Goal: Task Accomplishment & Management: Manage account settings

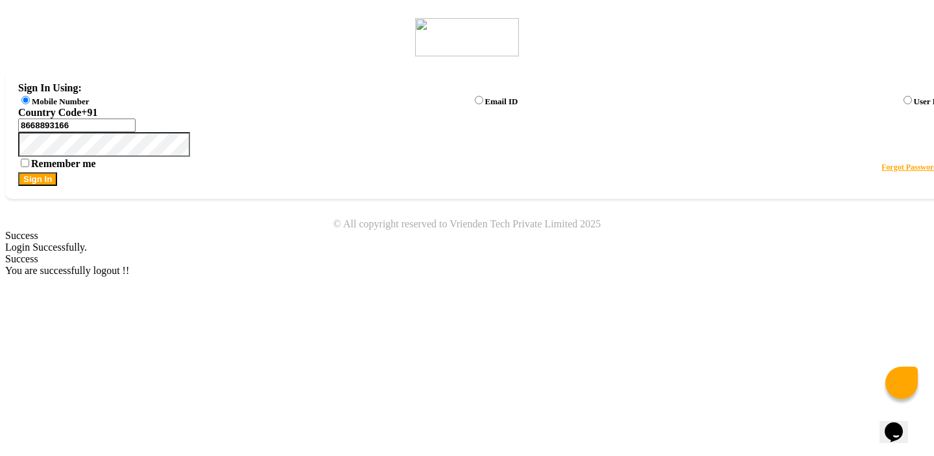
select select "en"
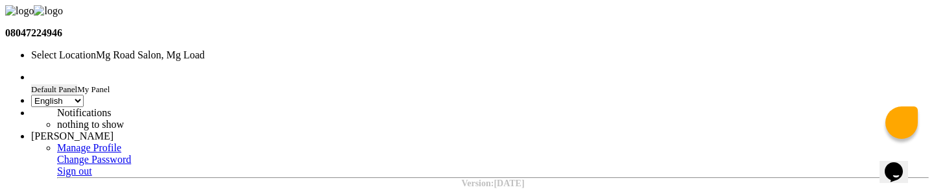
click at [258, 51] on input "text" at bounding box center [144, 56] width 227 height 10
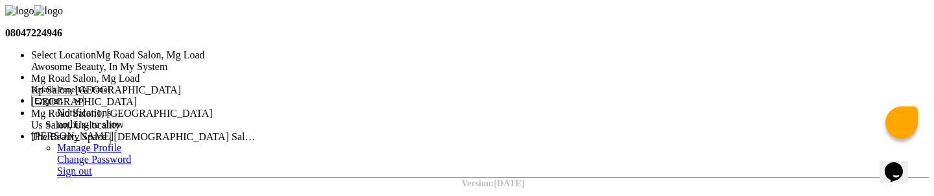
click at [181, 86] on span "Kp Salon, [GEOGRAPHIC_DATA]" at bounding box center [106, 89] width 150 height 11
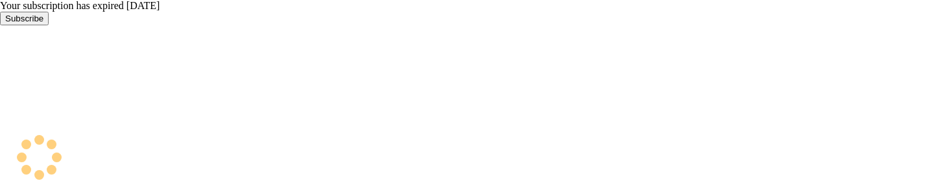
select select "en"
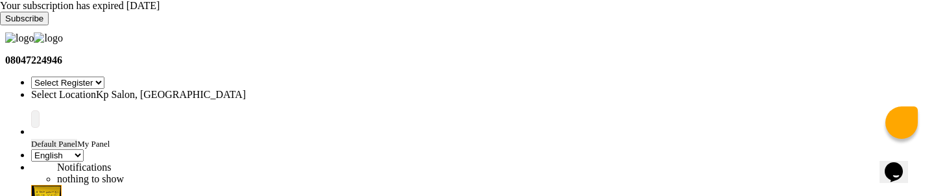
click at [258, 90] on input "text" at bounding box center [144, 95] width 227 height 10
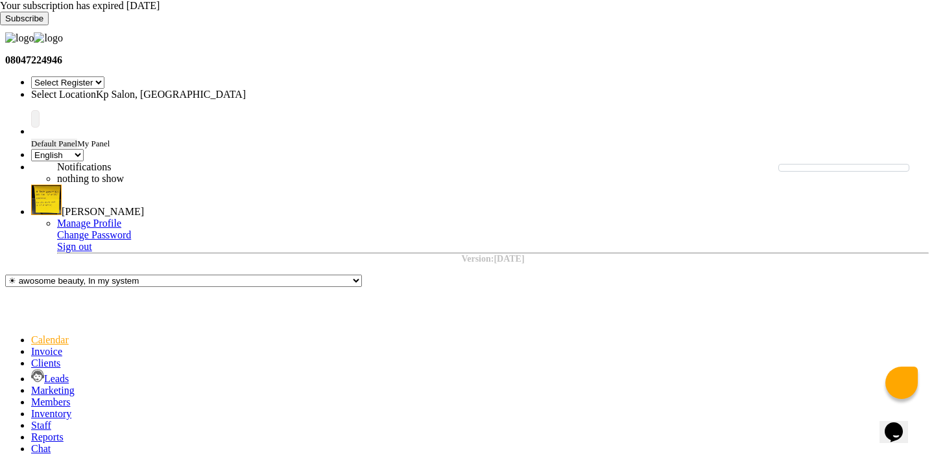
click at [258, 90] on input "text" at bounding box center [144, 95] width 227 height 10
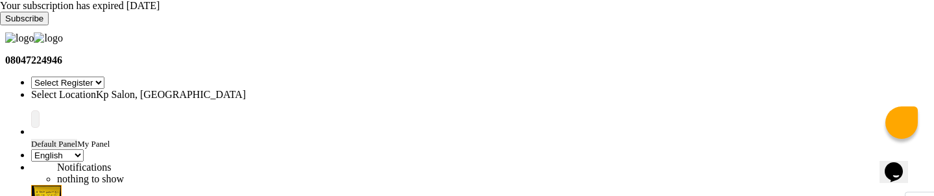
click at [258, 90] on input "text" at bounding box center [144, 95] width 227 height 10
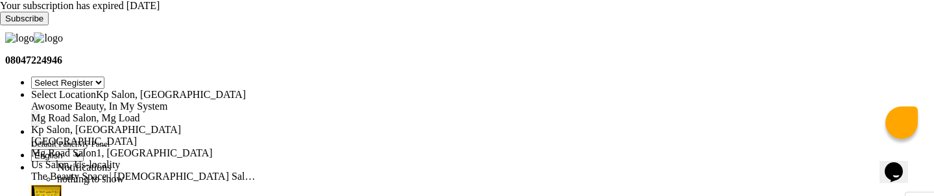
click at [410, 170] on span "The Beauty Space | [DEMOGRAPHIC_DATA] Salon & Parlour, [GEOGRAPHIC_DATA]" at bounding box center [220, 175] width 379 height 11
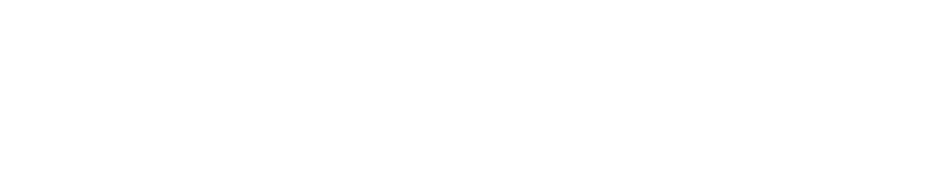
select select "26"
select select "en"
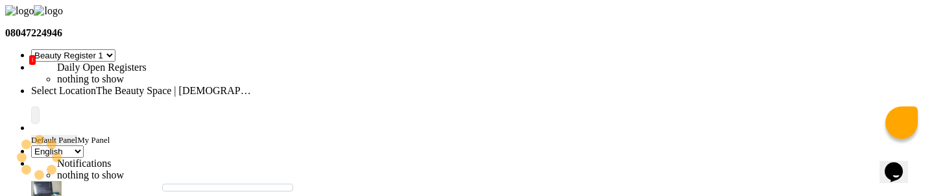
click at [258, 86] on input "text" at bounding box center [144, 91] width 227 height 10
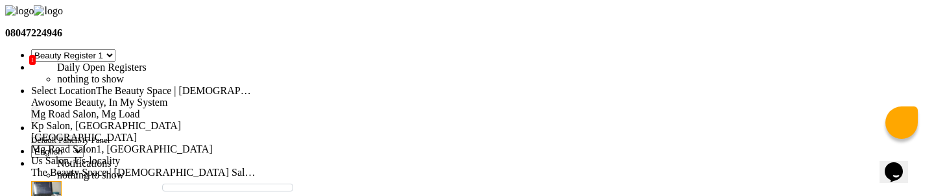
scroll to position [18, 0]
click at [181, 120] on span "Kp Salon, [GEOGRAPHIC_DATA]" at bounding box center [106, 125] width 150 height 11
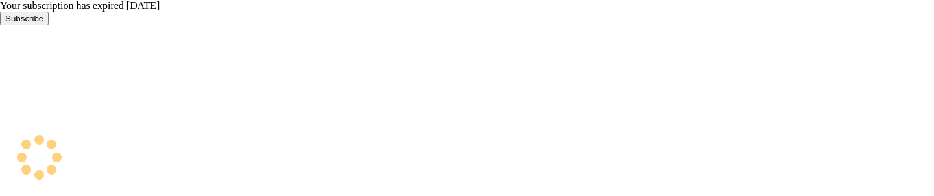
select select "15"
select select "en"
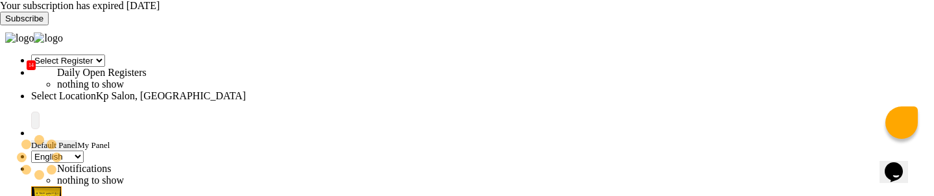
click at [913, 15] on div "Your subscription has expired 5 days ago Subscribe" at bounding box center [467, 12] width 934 height 25
click at [0, 25] on icon at bounding box center [0, 25] width 0 height 0
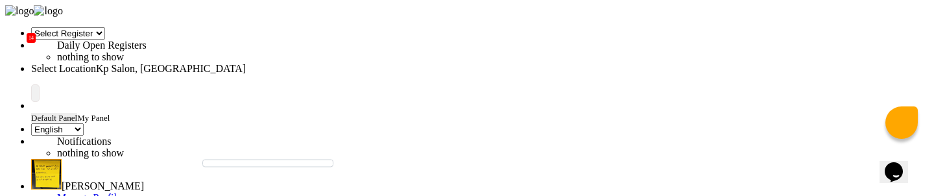
click at [258, 64] on input "text" at bounding box center [144, 69] width 227 height 10
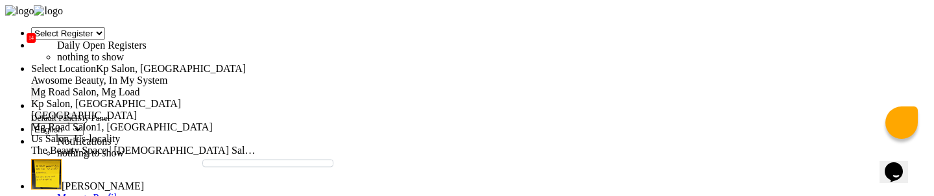
click at [287, 19] on nav "Select Register Reg 1 Dingg R 2 Cache Test Pj Register 2 Register 3 14 Daily Op…" at bounding box center [466, 121] width 923 height 233
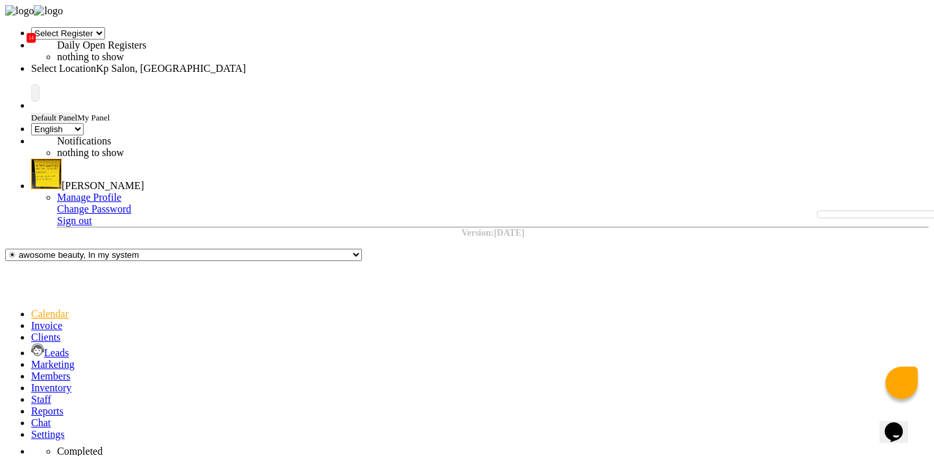
click at [258, 64] on input "text" at bounding box center [144, 69] width 227 height 10
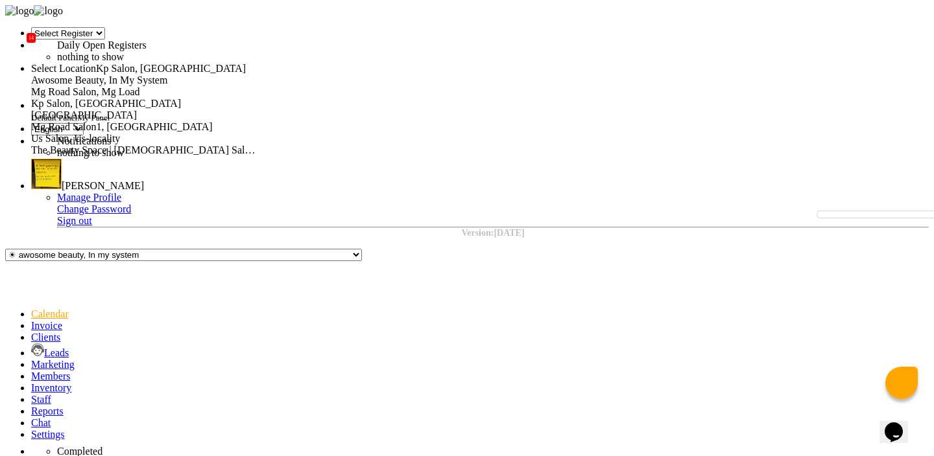
click at [140, 86] on span "Mg Road Salon, Mg Load" at bounding box center [85, 91] width 109 height 11
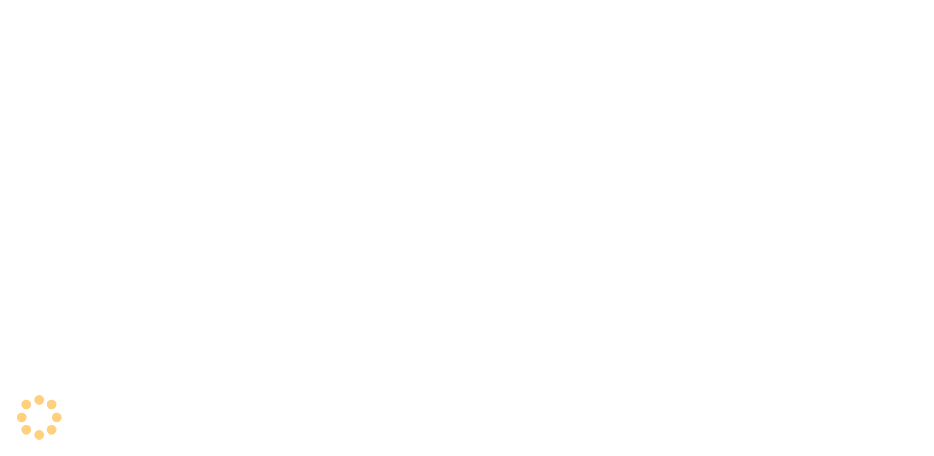
select select "en"
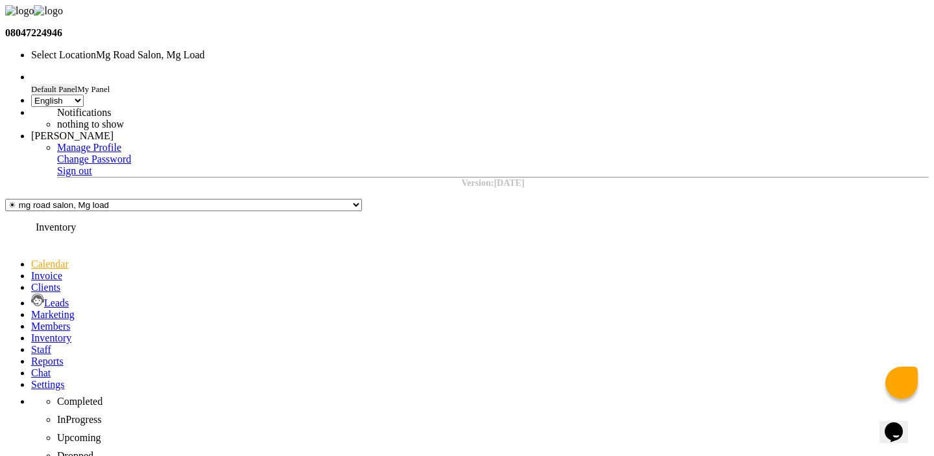
click at [31, 333] on icon at bounding box center [31, 338] width 0 height 11
select select
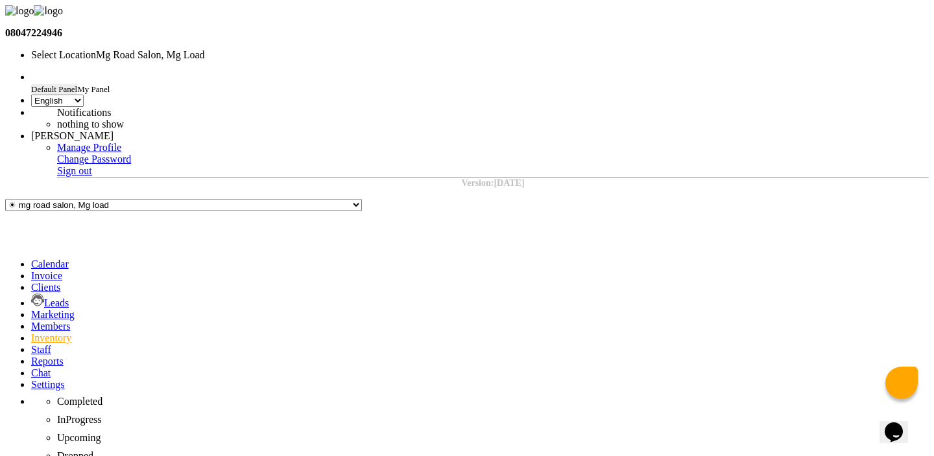
select select "all"
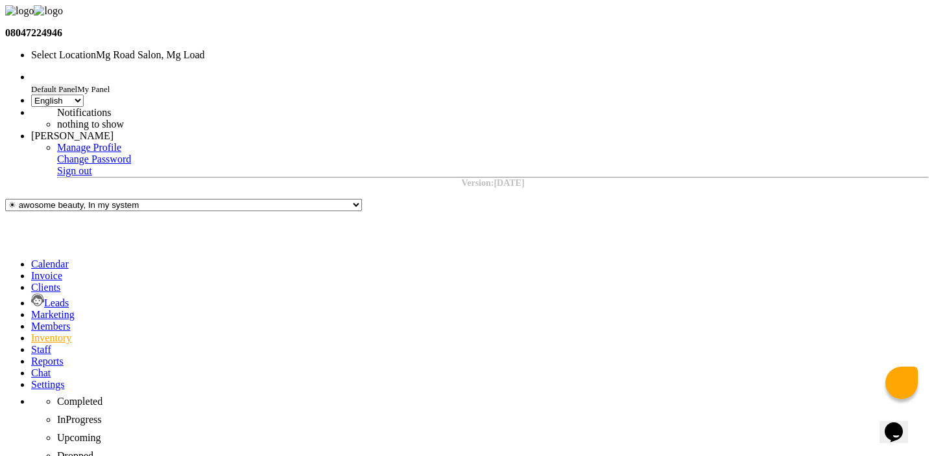
select select "all"
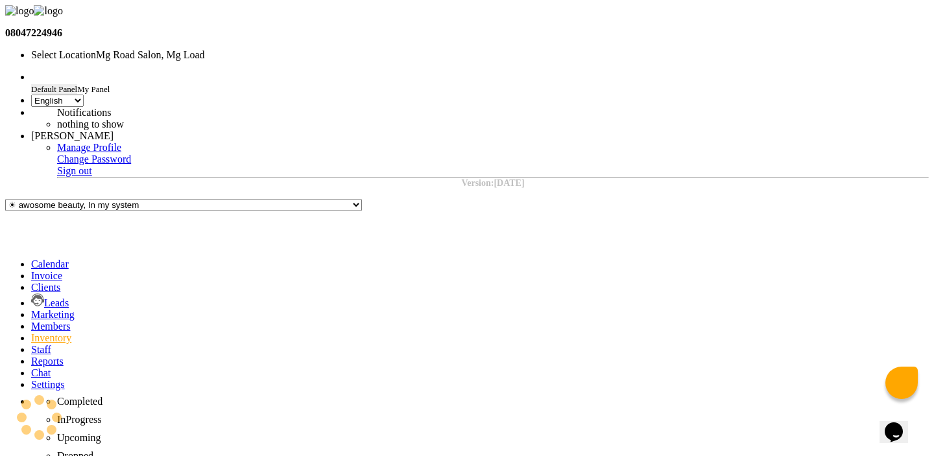
select select "all"
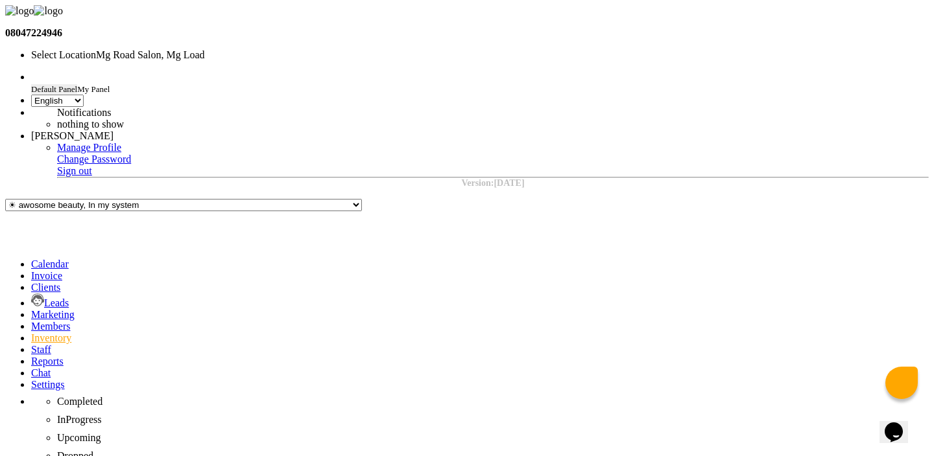
select select "all"
click at [258, 51] on input "text" at bounding box center [144, 56] width 227 height 10
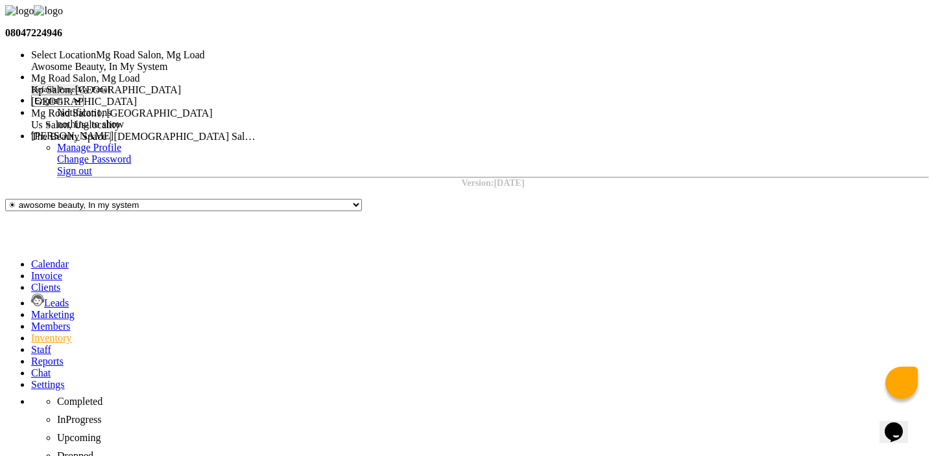
click at [181, 91] on span "Kp Salon, Pune" at bounding box center [106, 89] width 150 height 11
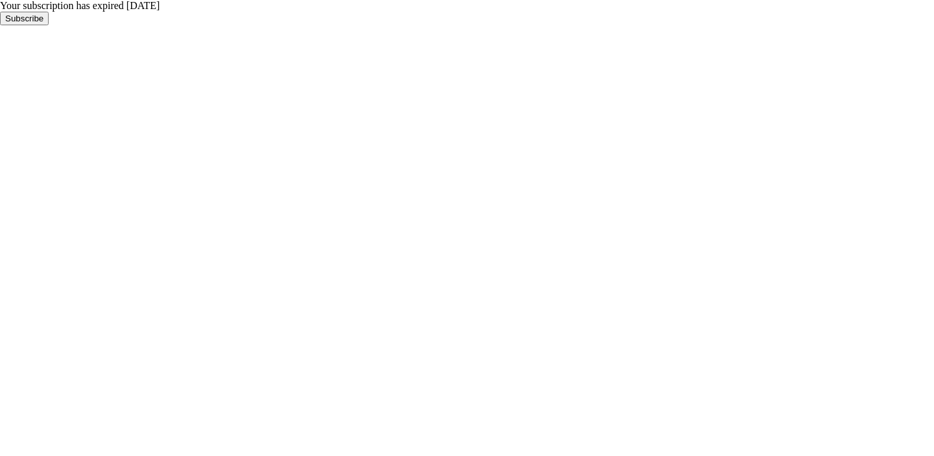
select select "en"
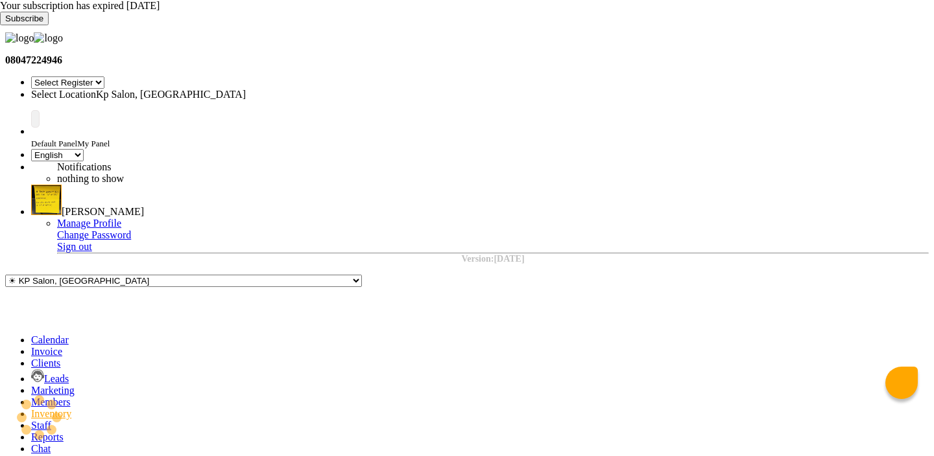
select select "15"
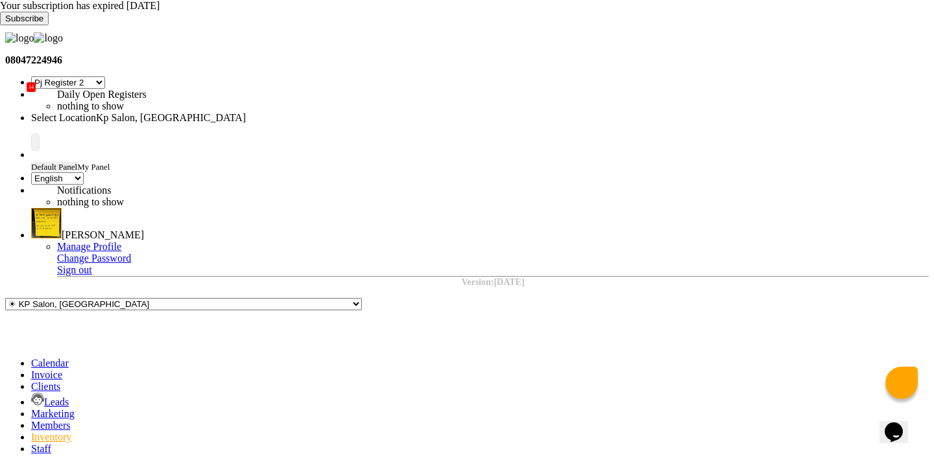
type input "t"
type input "defaul"
select select
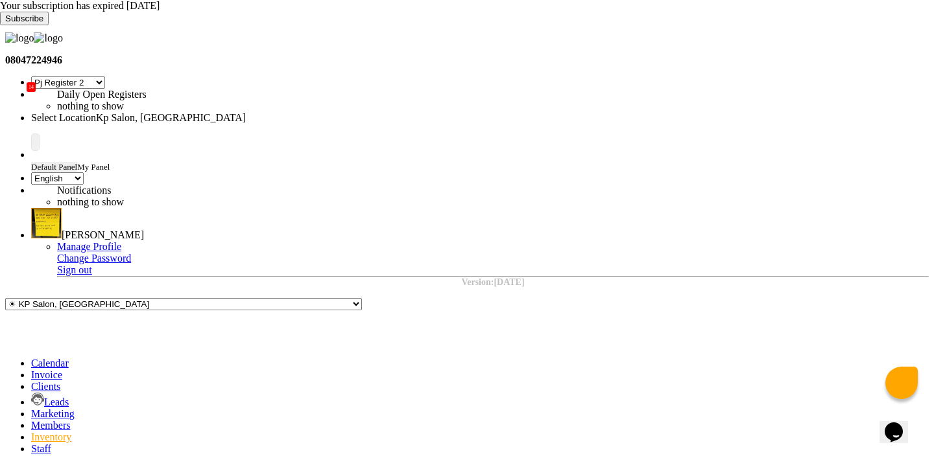
select select "all"
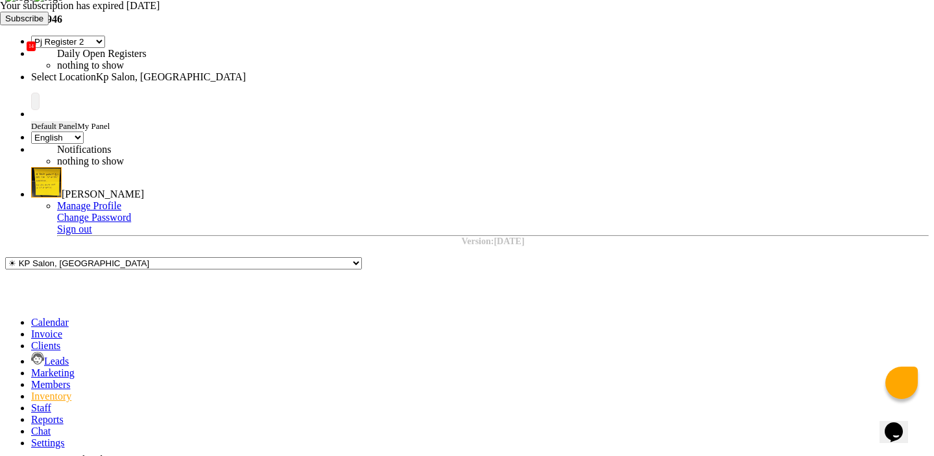
click at [0, 25] on icon at bounding box center [0, 25] width 0 height 0
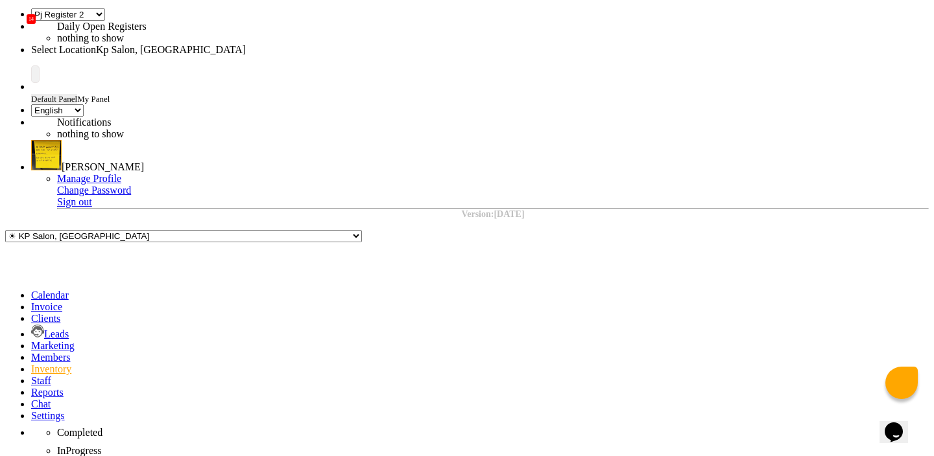
scroll to position [8, 0]
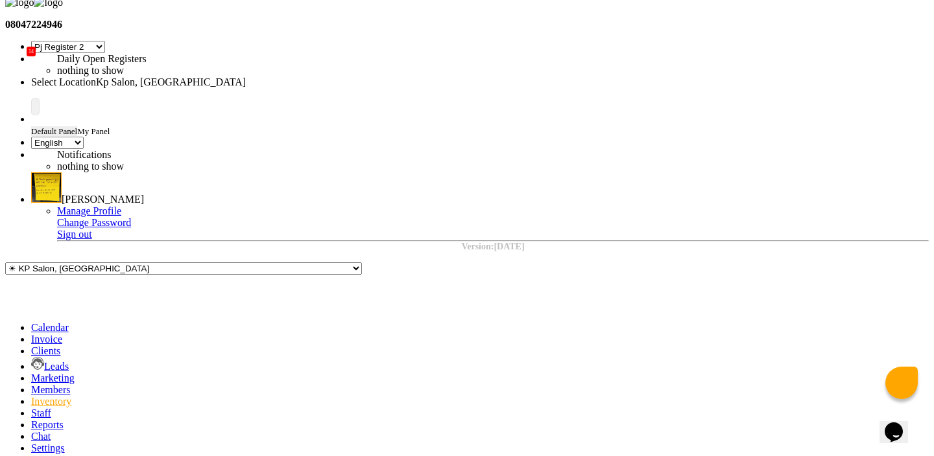
click at [258, 76] on div "Select Location × Kp Salon, [GEOGRAPHIC_DATA]" at bounding box center [144, 82] width 227 height 12
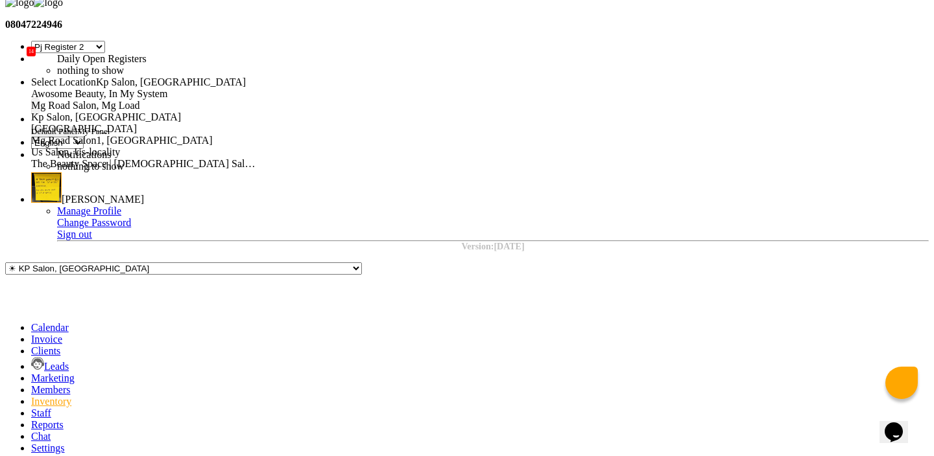
click at [140, 100] on span "Mg Road Salon, Mg Load" at bounding box center [85, 105] width 109 height 11
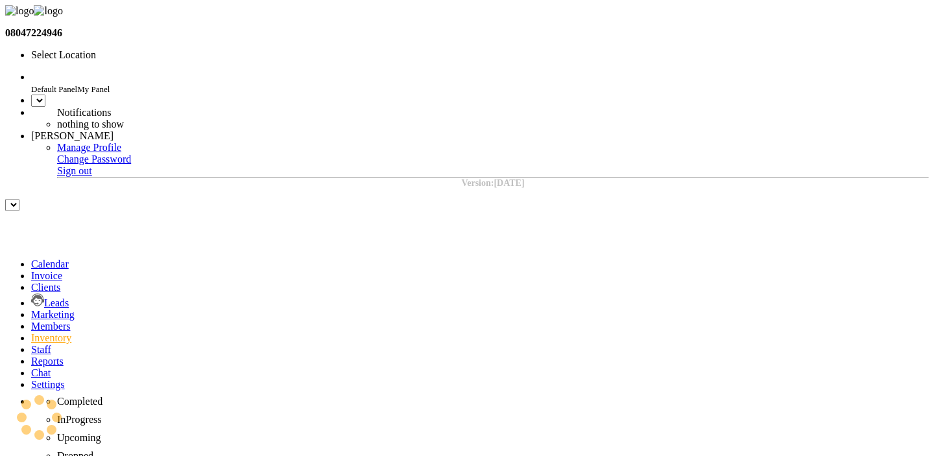
select select "en"
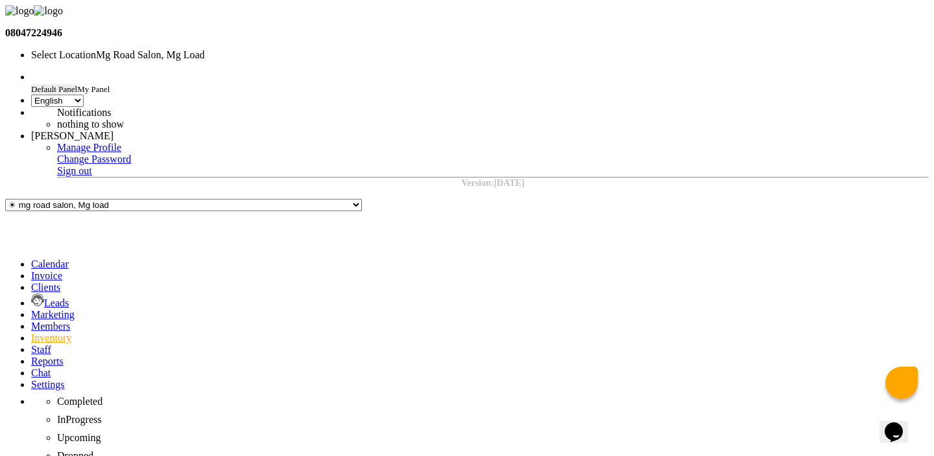
select select
select select "all"
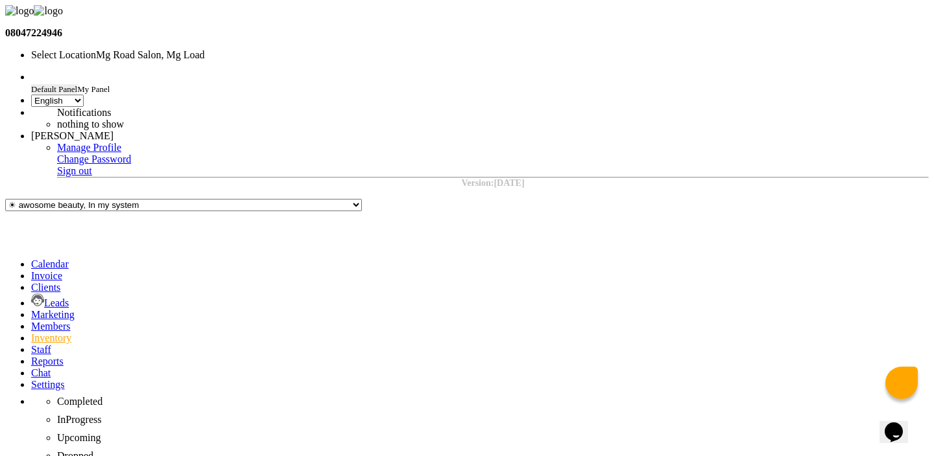
select select "all"
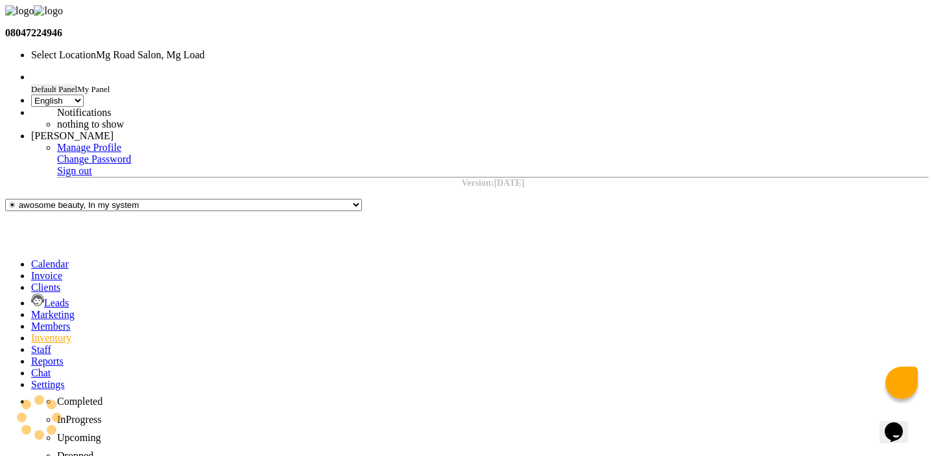
select select "all"
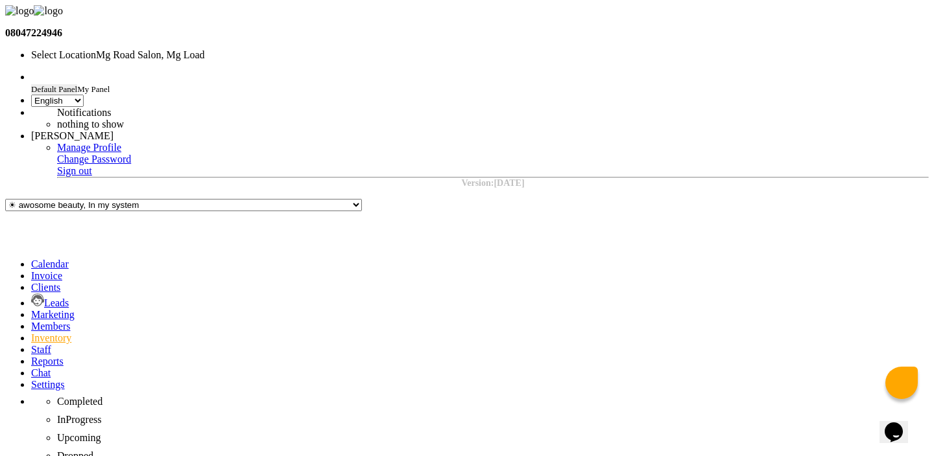
click at [113, 130] on span "[PERSON_NAME]" at bounding box center [72, 135] width 82 height 11
click at [92, 165] on link "Sign out" at bounding box center [74, 170] width 35 height 11
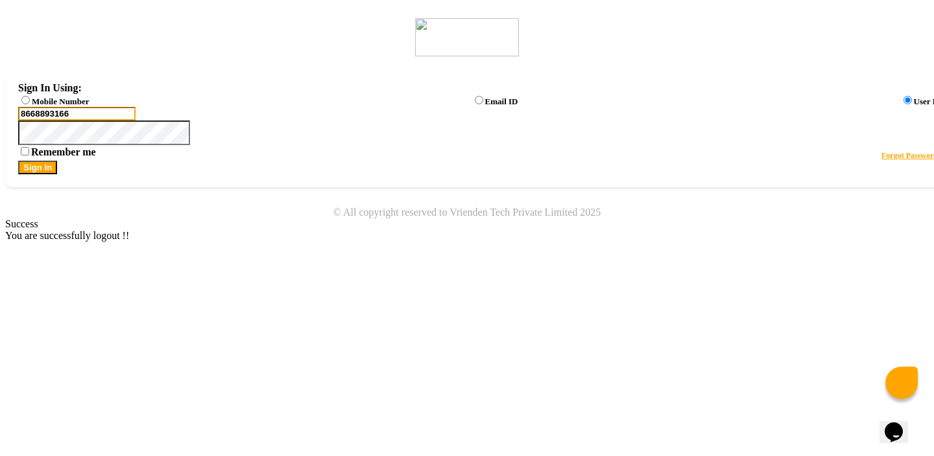
click at [135, 121] on input "8668893166" at bounding box center [76, 114] width 117 height 14
type input "7972279493"
click at [57, 174] on button "Sign In" at bounding box center [37, 168] width 39 height 14
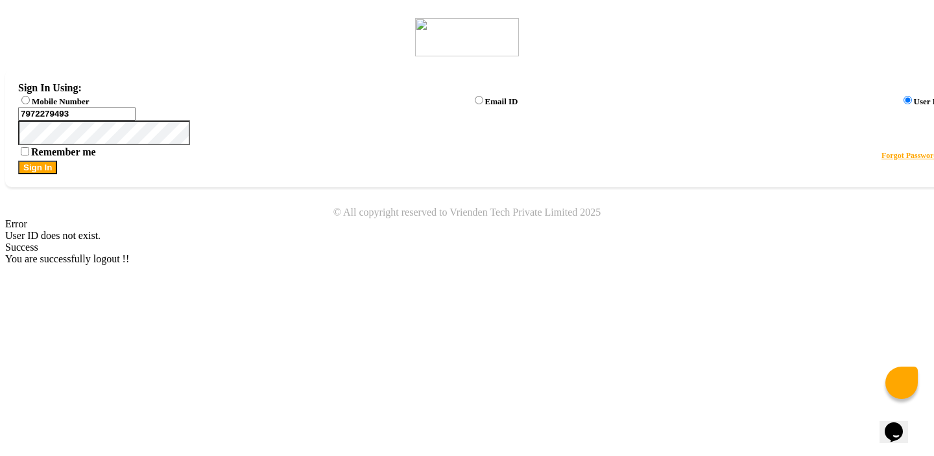
click at [89, 101] on label "Mobile Number" at bounding box center [60, 102] width 57 height 10
click at [30, 101] on input "Mobile Number" at bounding box center [25, 100] width 8 height 8
radio input "true"
radio input "false"
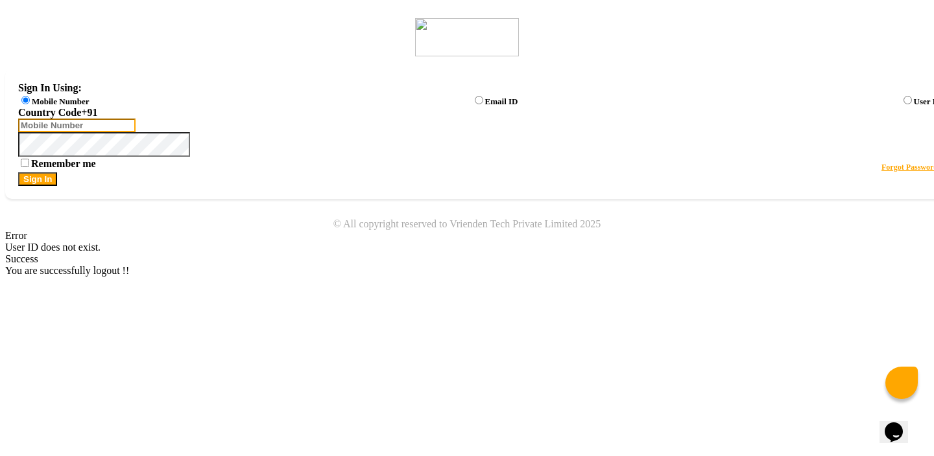
click at [135, 131] on input "Username" at bounding box center [76, 126] width 117 height 14
type input "7972279493"
click at [57, 186] on button "Sign In" at bounding box center [37, 179] width 39 height 14
